Goal: Obtain resource: Obtain resource

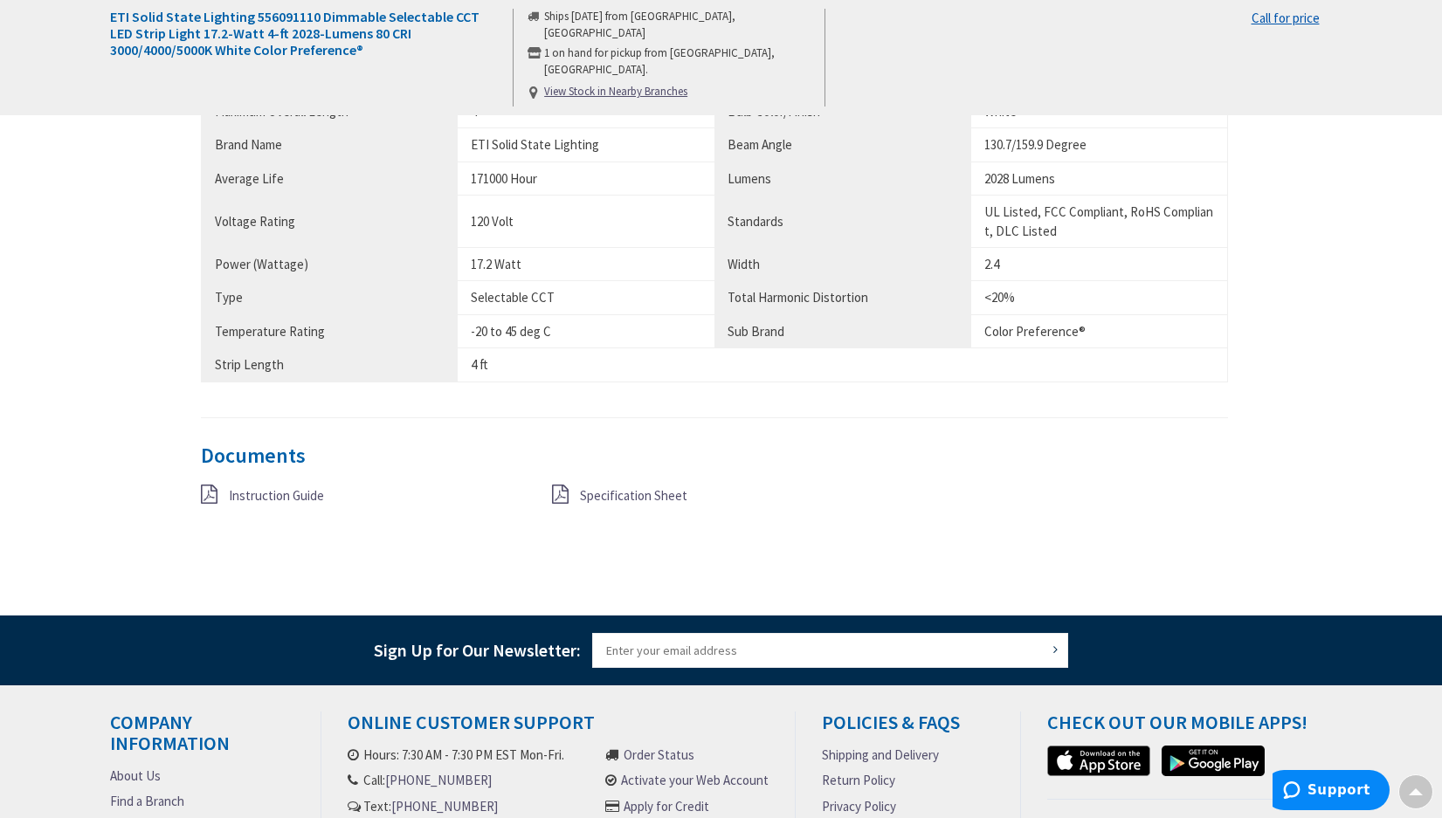
scroll to position [1310, 0]
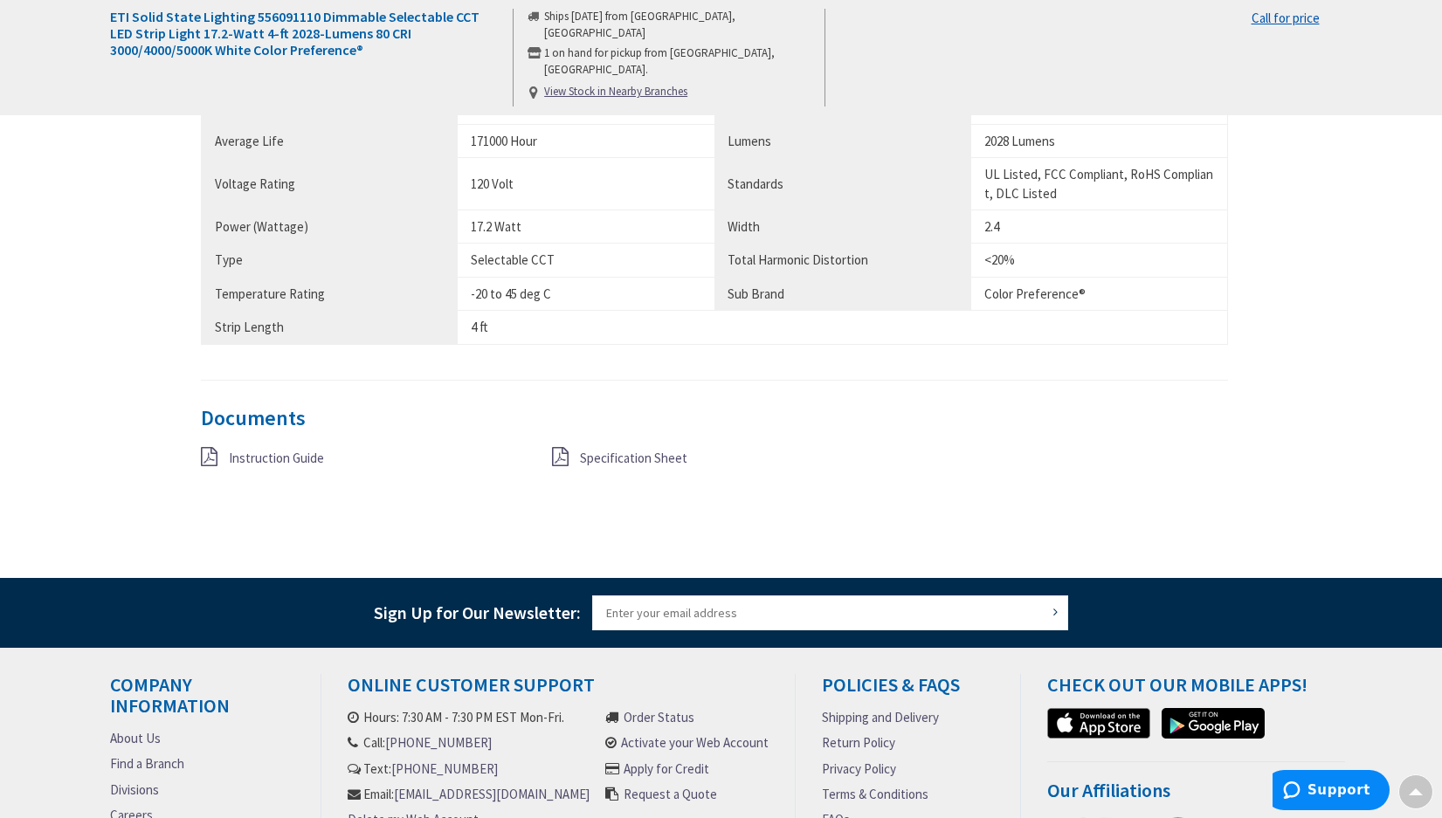
click at [617, 456] on span "Specification Sheet" at bounding box center [633, 458] width 107 height 17
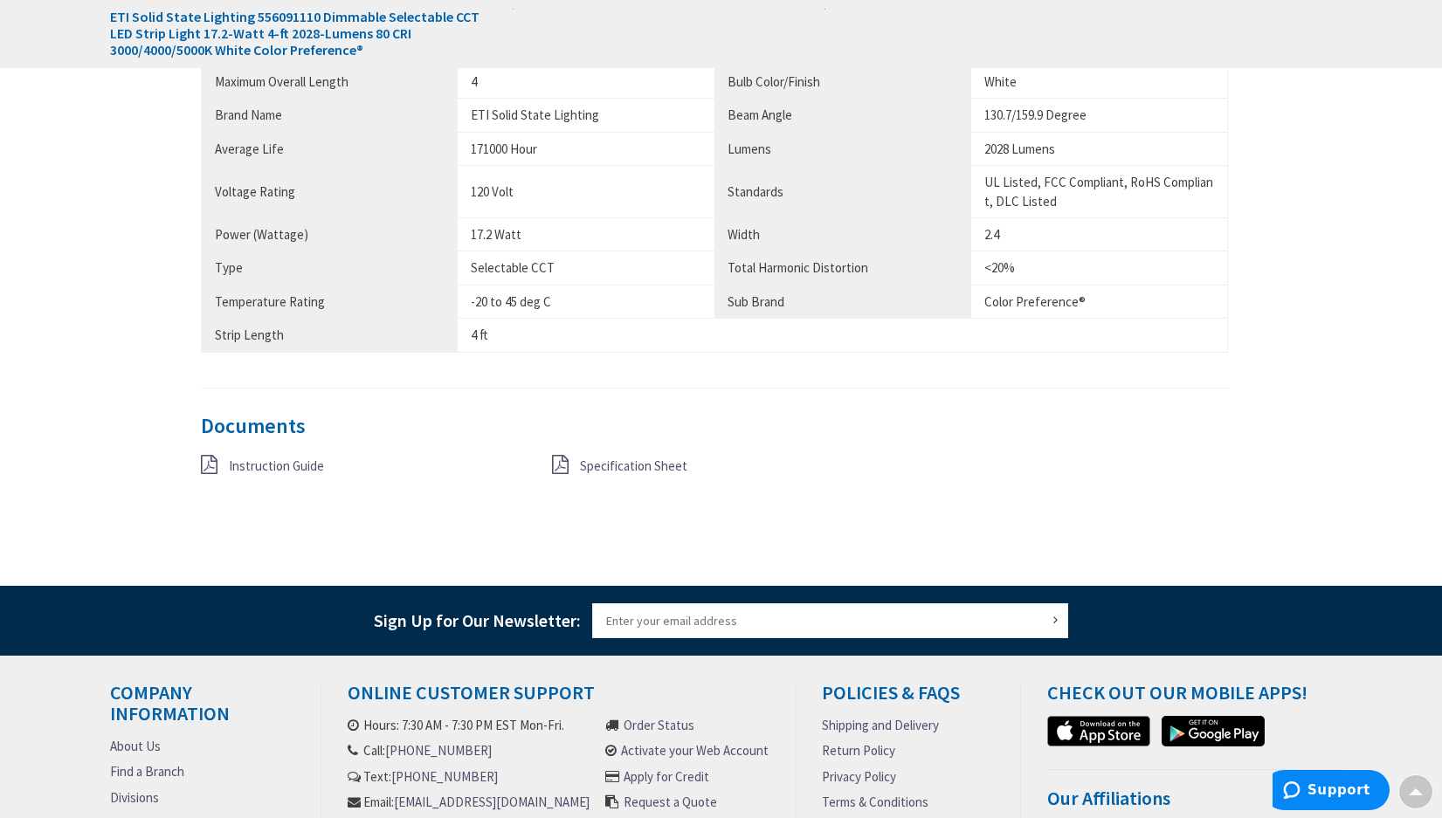
click at [677, 472] on span "Specification Sheet" at bounding box center [633, 466] width 107 height 17
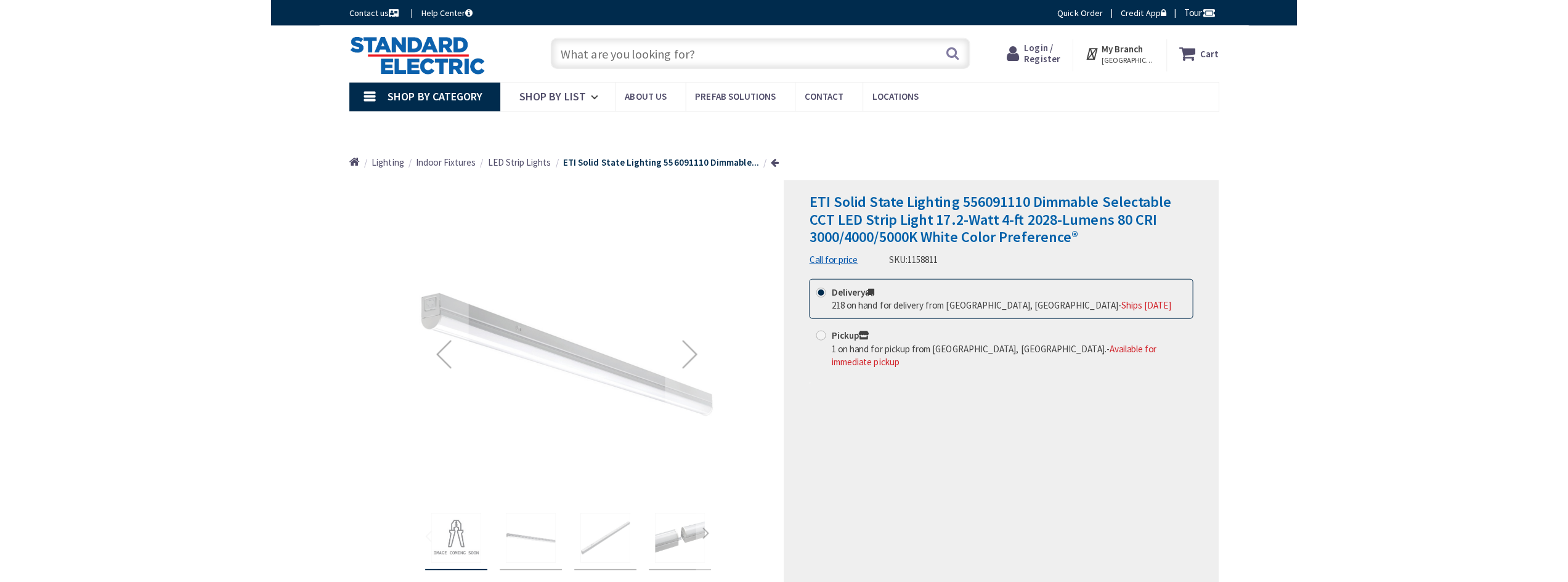
scroll to position [912, 0]
